Goal: Task Accomplishment & Management: Use online tool/utility

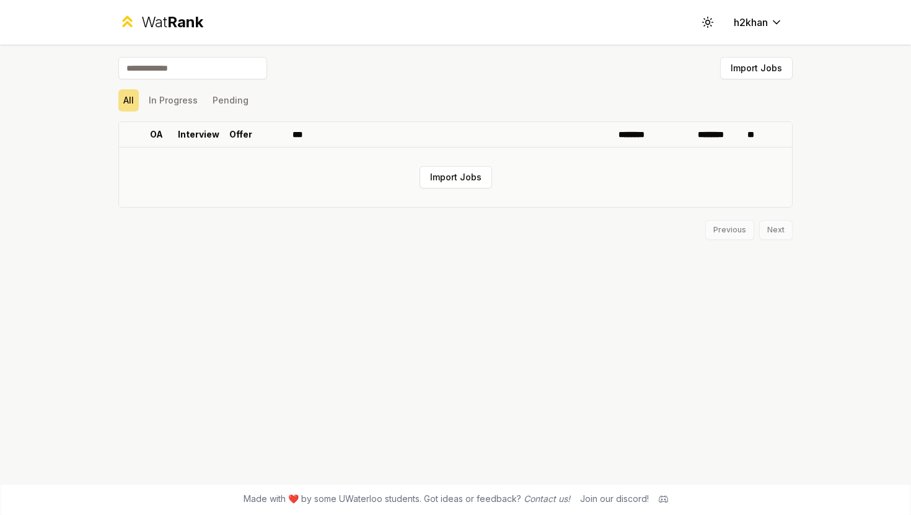
click at [430, 162] on td "Import Jobs" at bounding box center [455, 176] width 673 height 59
click at [448, 178] on button "Import Jobs" at bounding box center [455, 177] width 72 height 22
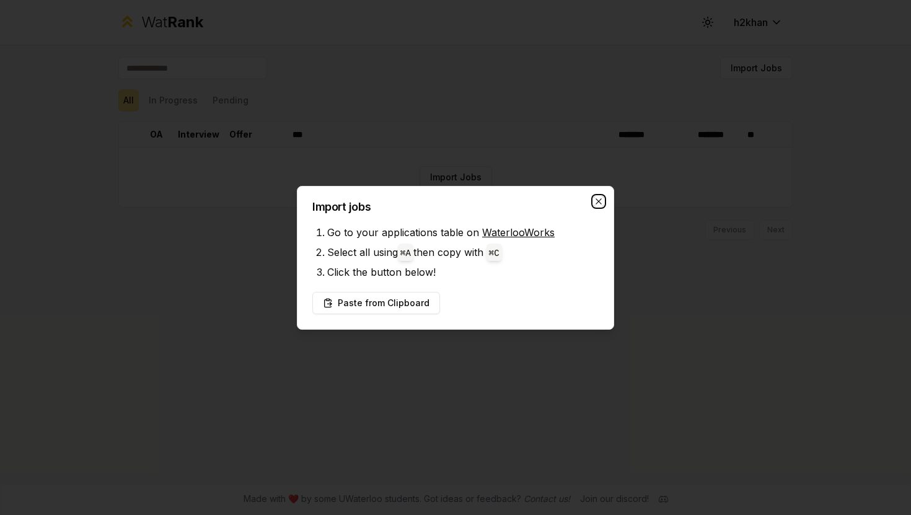
click at [597, 201] on icon "button" at bounding box center [599, 201] width 10 height 10
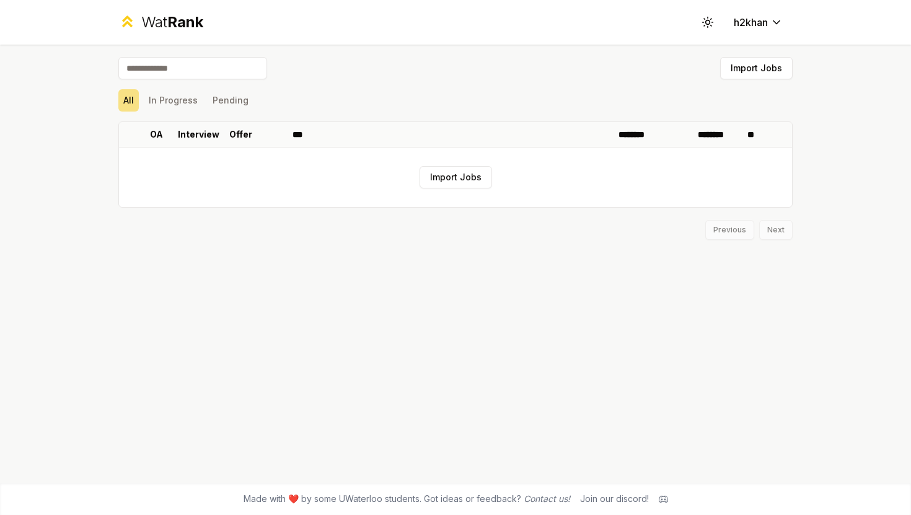
click at [565, 211] on div "Previous Next" at bounding box center [455, 224] width 674 height 32
click at [733, 71] on button "Import Jobs" at bounding box center [756, 68] width 72 height 22
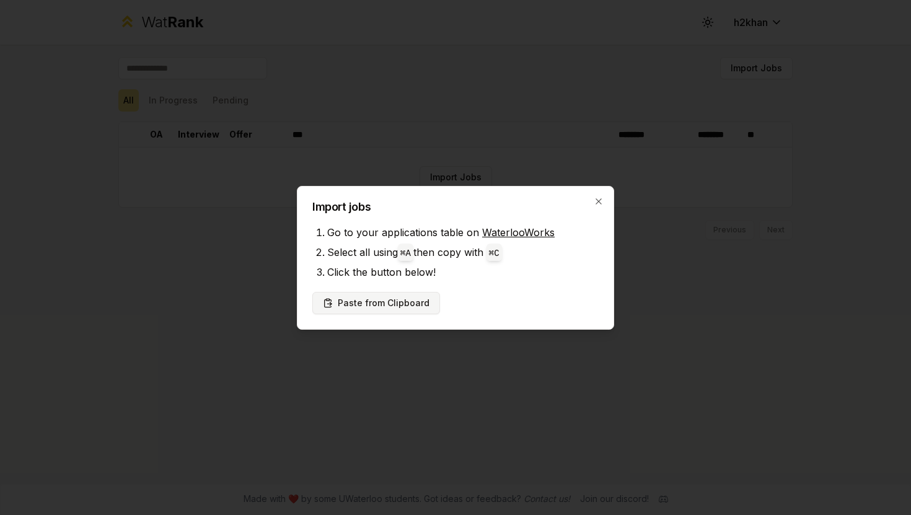
click at [410, 308] on button "Paste from Clipboard" at bounding box center [376, 303] width 128 height 22
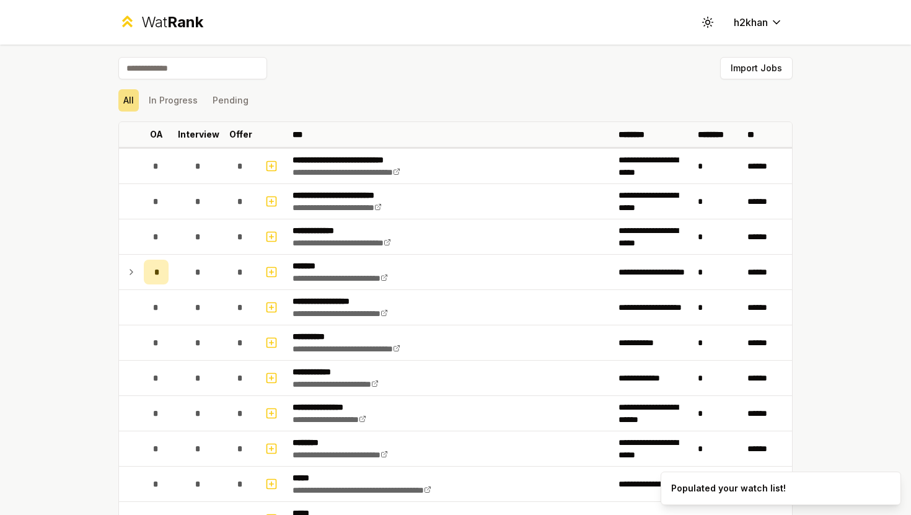
scroll to position [11, 0]
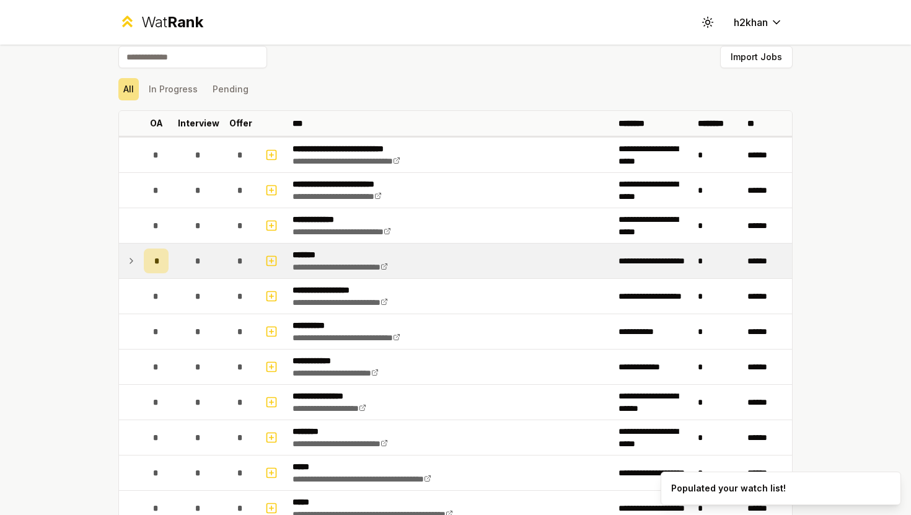
click at [133, 259] on icon at bounding box center [131, 260] width 10 height 15
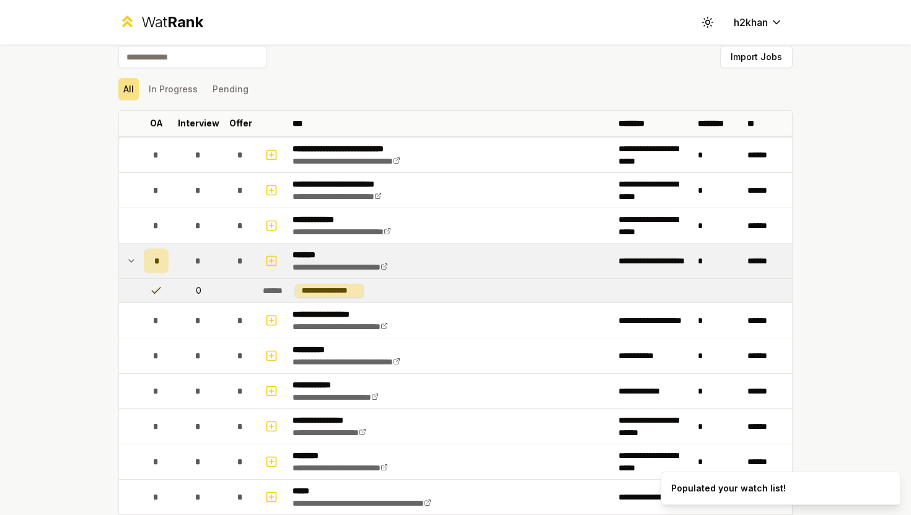
click at [133, 259] on icon at bounding box center [131, 260] width 10 height 15
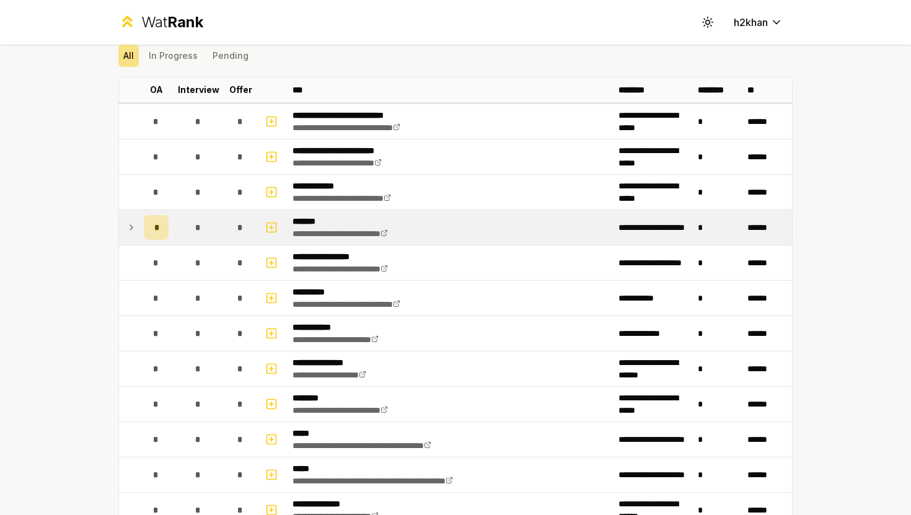
scroll to position [44, 0]
click at [621, 219] on td "**********" at bounding box center [652, 228] width 79 height 35
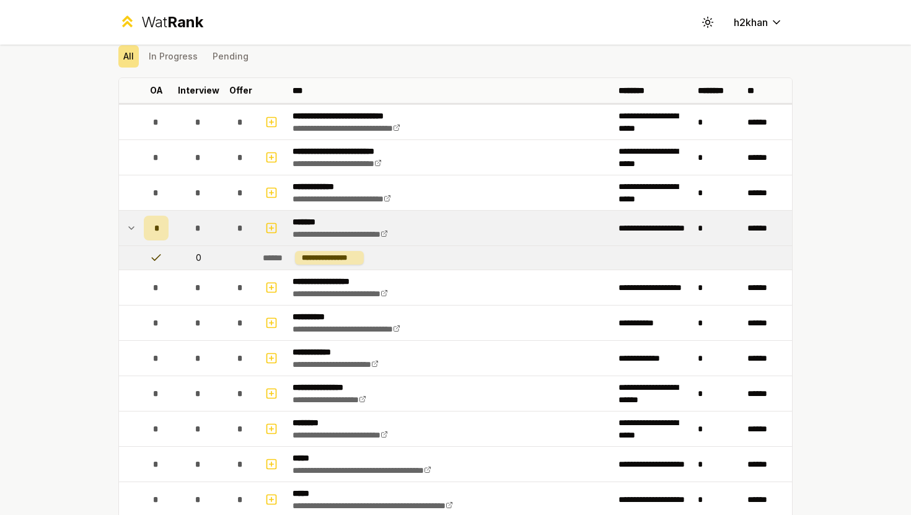
click at [621, 219] on td "**********" at bounding box center [652, 228] width 79 height 35
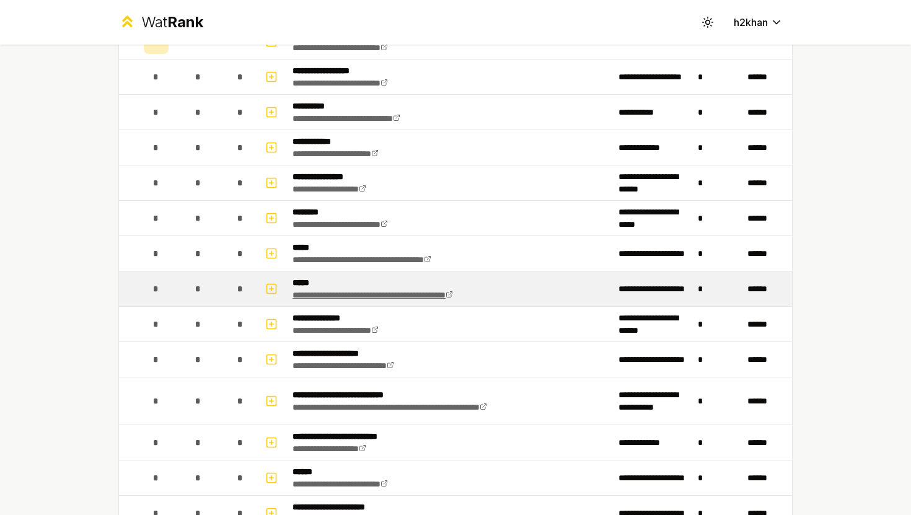
scroll to position [0, 0]
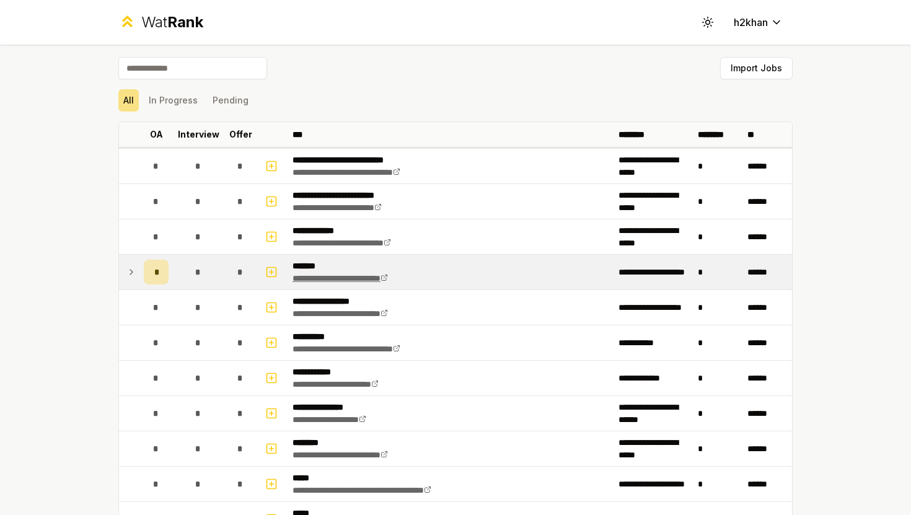
click at [387, 278] on icon at bounding box center [384, 278] width 5 height 5
